Goal: Transaction & Acquisition: Book appointment/travel/reservation

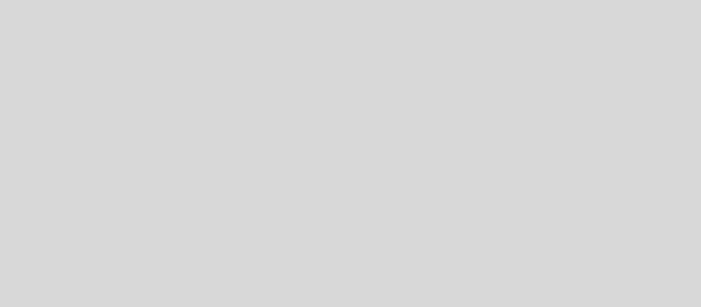
select select "es"
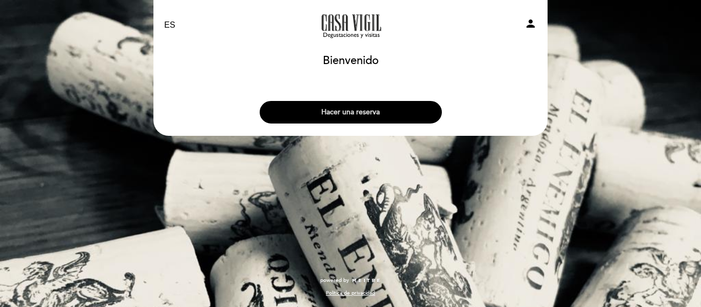
click at [365, 122] on button "Hacer una reserva" at bounding box center [351, 112] width 182 height 23
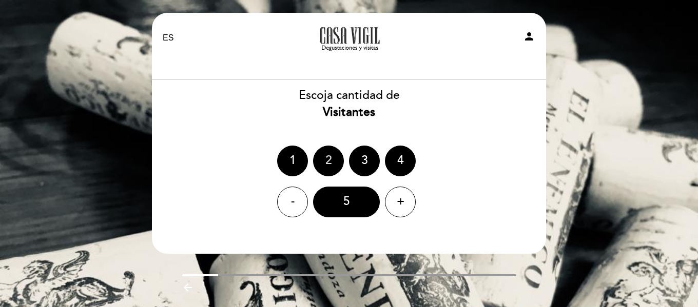
click at [326, 168] on div "2" at bounding box center [328, 161] width 31 height 31
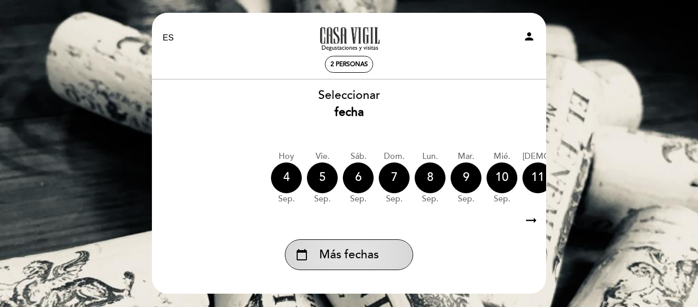
click at [373, 258] on span "Más fechas" at bounding box center [349, 255] width 60 height 17
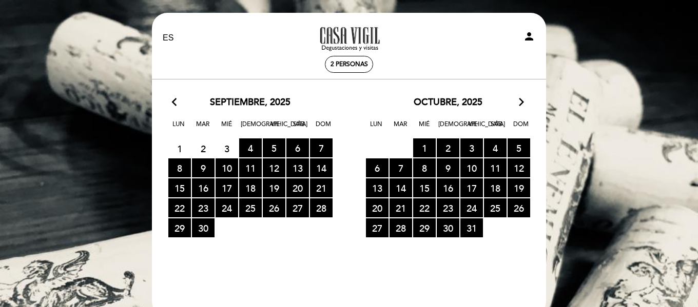
click at [513, 96] on div "octubre, 2025 arrow_forward_ios" at bounding box center [448, 102] width 198 height 13
click at [517, 102] on icon "arrow_forward_ios" at bounding box center [521, 102] width 9 height 13
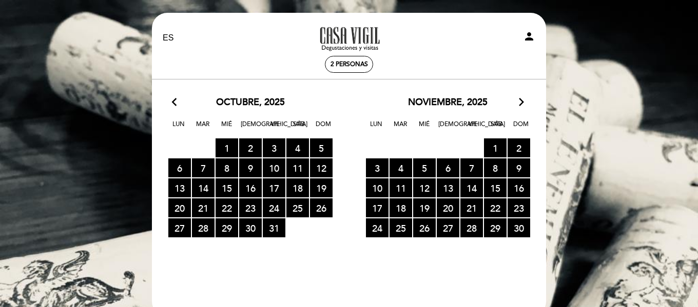
click at [517, 102] on icon "arrow_forward_ios" at bounding box center [521, 102] width 9 height 13
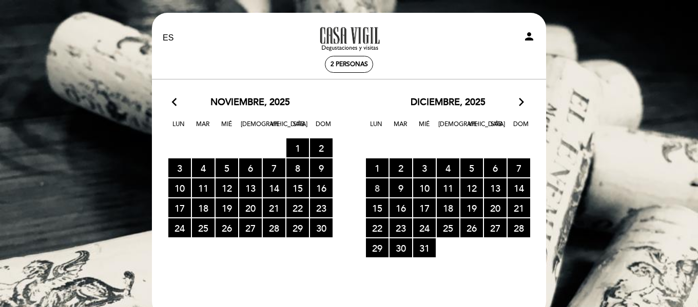
click at [379, 188] on span "8 RESERVAS DISPONIBLES" at bounding box center [377, 188] width 23 height 19
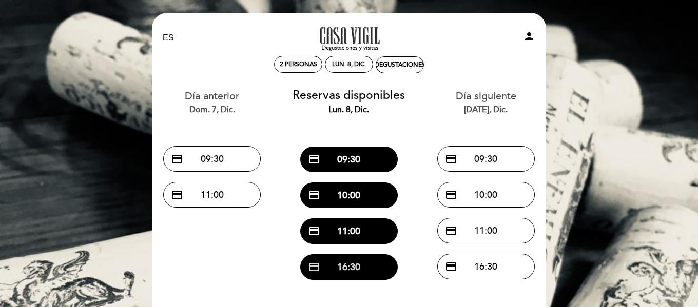
click at [365, 262] on button "credit_card 16:30" at bounding box center [349, 268] width 98 height 26
